Goal: Find specific fact: Find specific fact

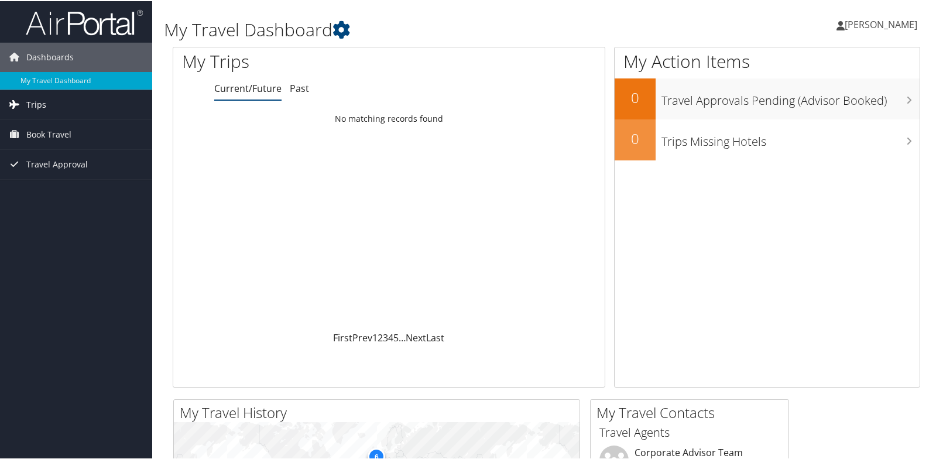
click at [39, 103] on span "Trips" at bounding box center [36, 103] width 20 height 29
click at [49, 186] on span "Book Travel" at bounding box center [48, 185] width 45 height 29
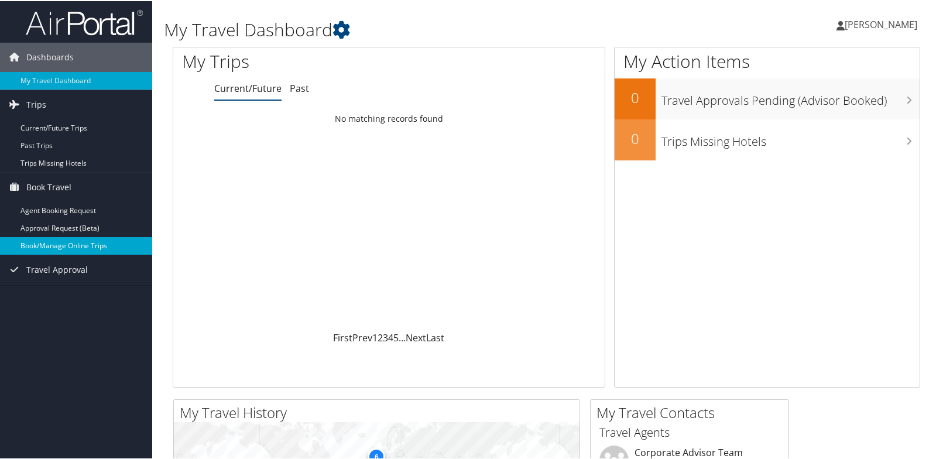
click at [49, 240] on link "Book/Manage Online Trips" at bounding box center [76, 245] width 152 height 18
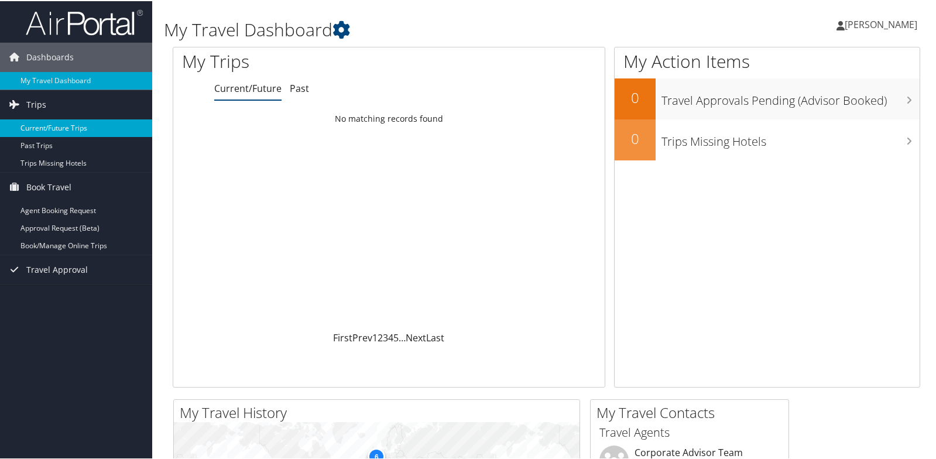
click at [75, 126] on link "Current/Future Trips" at bounding box center [76, 127] width 152 height 18
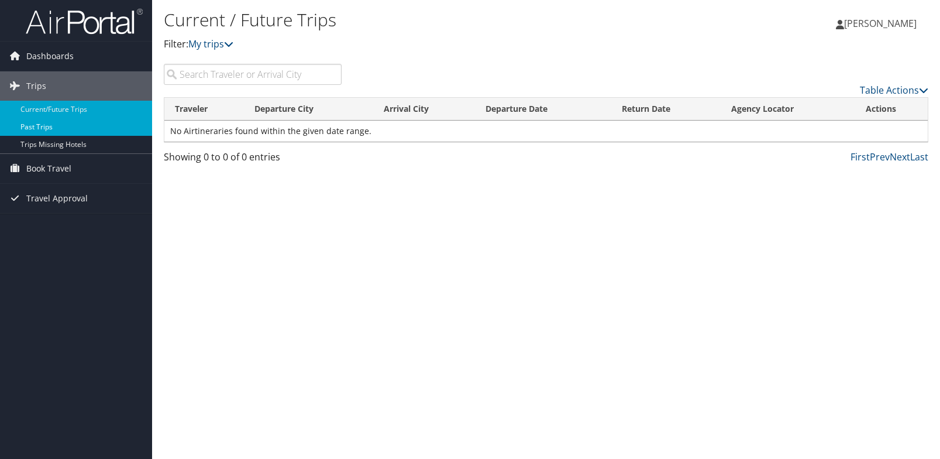
click at [69, 128] on link "Past Trips" at bounding box center [76, 127] width 152 height 18
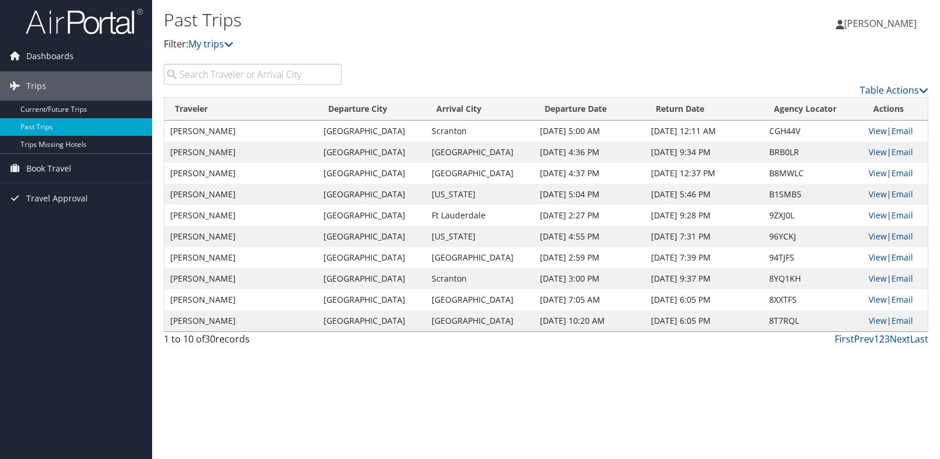
click at [875, 129] on link "View" at bounding box center [878, 130] width 18 height 11
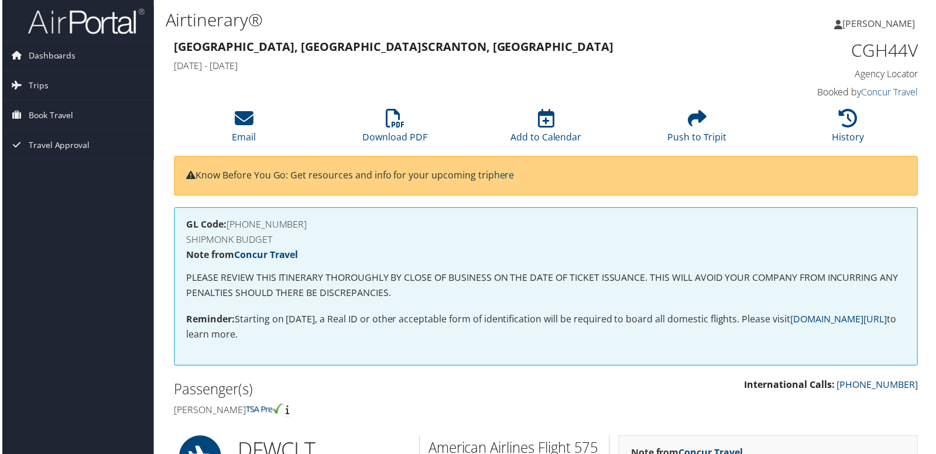
drag, startPoint x: 0, startPoint y: 0, endPoint x: 229, endPoint y: 225, distance: 321.1
click at [229, 225] on h4 "GL Code: [PHONE_NUMBER]" at bounding box center [546, 225] width 723 height 9
click at [229, 225] on h4 "GL Code: 5603-01-00-00" at bounding box center [546, 225] width 723 height 9
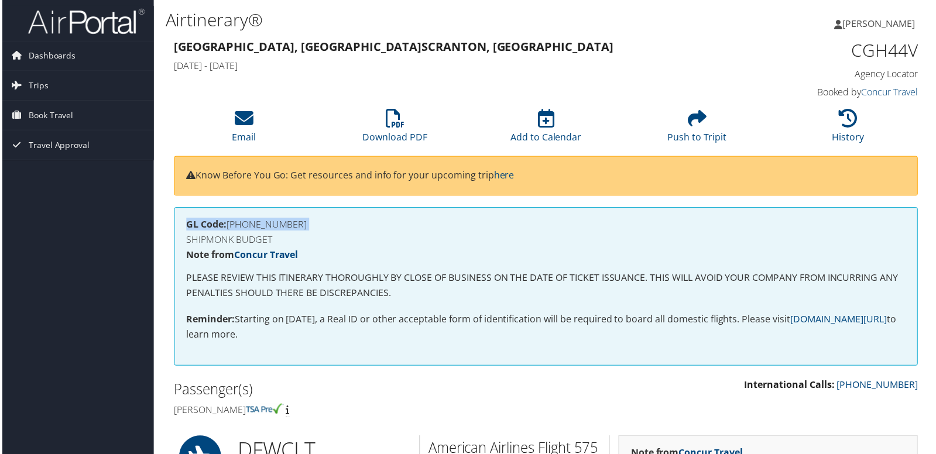
click at [229, 225] on h4 "GL Code: 5603-01-00-00" at bounding box center [546, 225] width 723 height 9
drag, startPoint x: 227, startPoint y: 225, endPoint x: 289, endPoint y: 225, distance: 62.0
click at [289, 225] on h4 "GL Code: 5603-01-00-00" at bounding box center [546, 225] width 723 height 9
copy h4 "5603-01-00-00"
